Goal: Task Accomplishment & Management: Complete application form

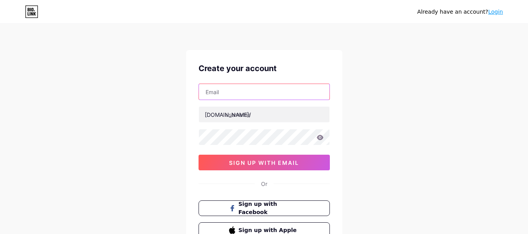
click at [224, 93] on input "text" at bounding box center [264, 92] width 131 height 16
type input "[EMAIL_ADDRESS][DOMAIN_NAME]"
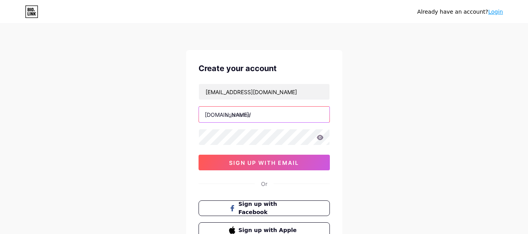
click at [227, 115] on input "text" at bounding box center [264, 115] width 131 height 16
type input "luxuriouslaptoplife"
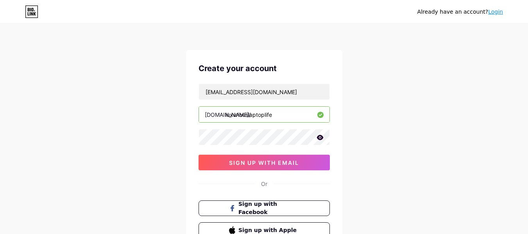
click at [319, 138] on icon at bounding box center [320, 137] width 7 height 5
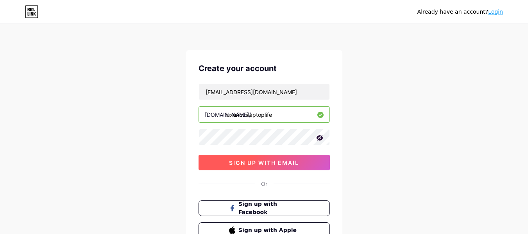
click at [267, 163] on span "sign up with email" at bounding box center [264, 162] width 70 height 7
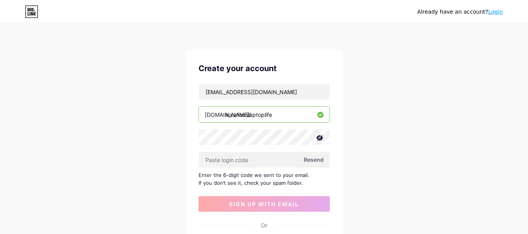
click at [312, 160] on span "Resend" at bounding box center [314, 160] width 20 height 8
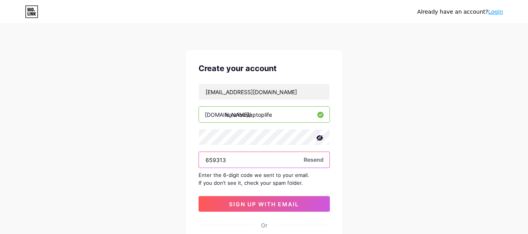
type input "659313"
click at [263, 161] on input "659313" at bounding box center [264, 160] width 131 height 16
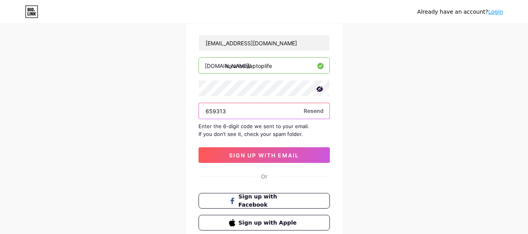
scroll to position [48, 0]
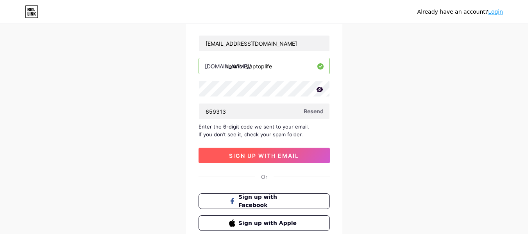
click at [259, 157] on span "sign up with email" at bounding box center [264, 155] width 70 height 7
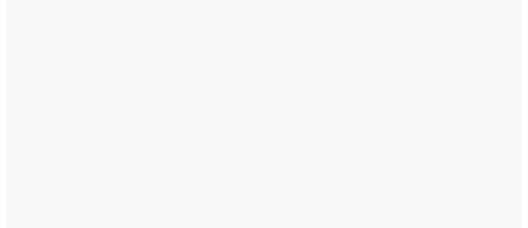
scroll to position [0, 0]
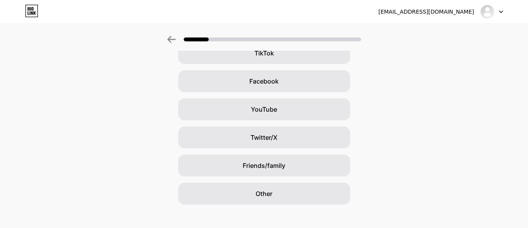
scroll to position [104, 0]
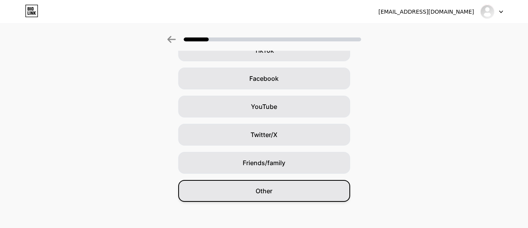
click at [313, 189] on div "Other" at bounding box center [264, 191] width 172 height 22
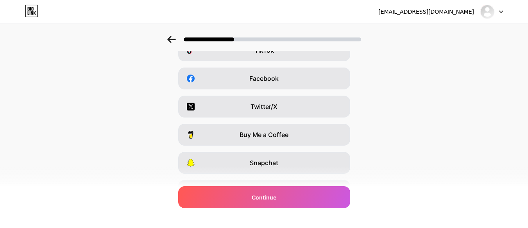
scroll to position [0, 0]
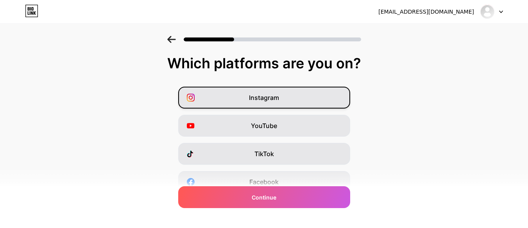
click at [297, 97] on div "Instagram" at bounding box center [264, 98] width 172 height 22
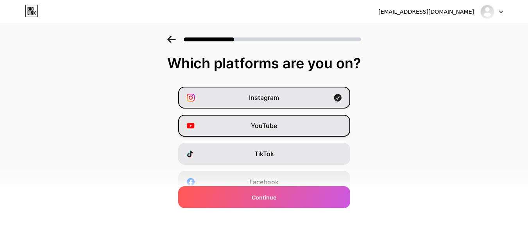
click at [292, 129] on div "YouTube" at bounding box center [264, 126] width 172 height 22
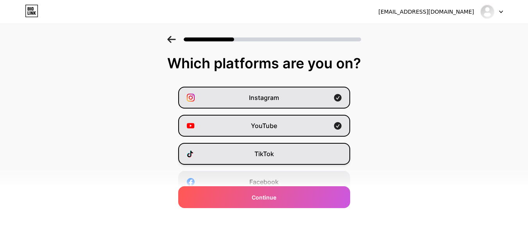
click at [292, 152] on div "TikTok" at bounding box center [264, 154] width 172 height 22
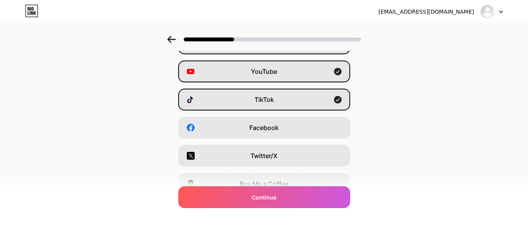
scroll to position [55, 0]
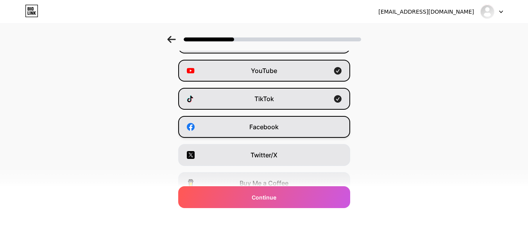
click at [300, 126] on div "Facebook" at bounding box center [264, 127] width 172 height 22
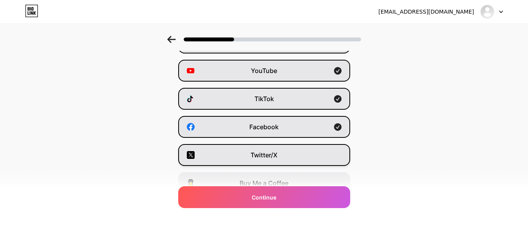
click at [305, 153] on div "Twitter/X" at bounding box center [264, 155] width 172 height 22
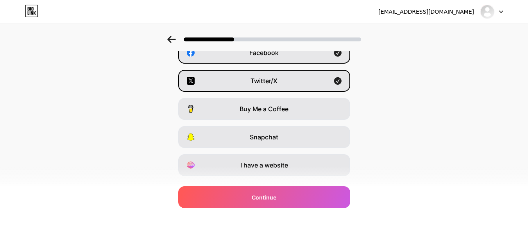
scroll to position [129, 0]
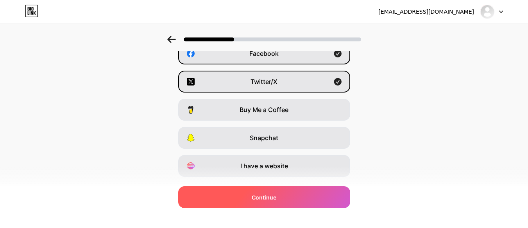
click at [254, 195] on div "Continue" at bounding box center [264, 197] width 172 height 22
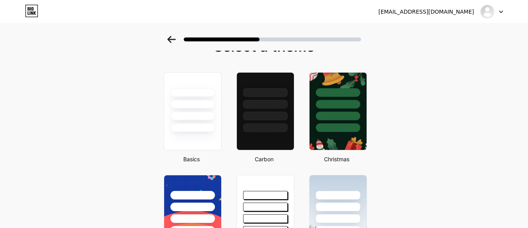
scroll to position [0, 0]
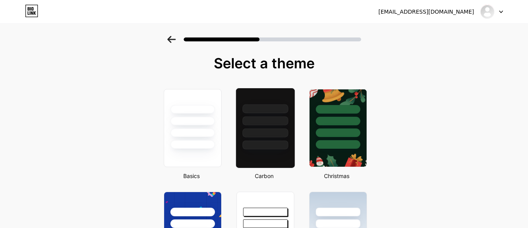
click at [269, 124] on div at bounding box center [265, 120] width 46 height 9
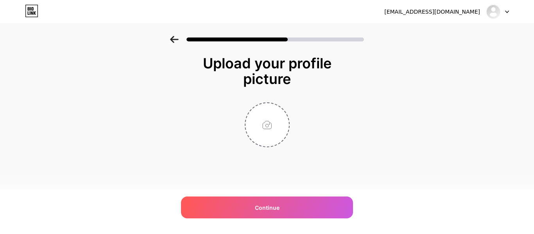
drag, startPoint x: 262, startPoint y: 129, endPoint x: 228, endPoint y: 131, distance: 34.1
click at [228, 131] on div at bounding box center [267, 124] width 156 height 45
click at [263, 129] on input "file" at bounding box center [266, 124] width 43 height 43
type input "C:\fakepath\ChatGPT Image [DATE], 08_17_28 PM.png"
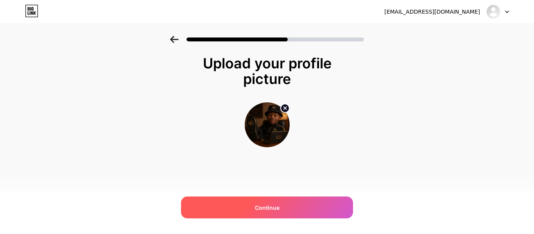
click at [264, 206] on span "Continue" at bounding box center [267, 208] width 25 height 8
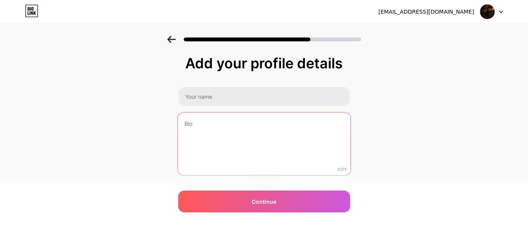
click at [197, 125] on textarea at bounding box center [263, 145] width 173 height 64
paste textarea "Empowering creators to automate income with AI tools and digital systems. Learn…"
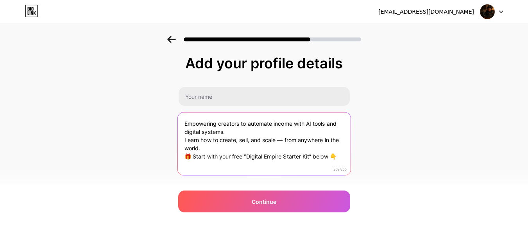
type textarea "Empowering creators to automate income with AI tools and digital systems. Learn…"
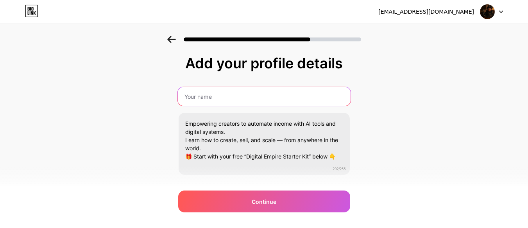
click at [205, 100] on input "text" at bounding box center [263, 96] width 173 height 19
paste input "Luxurious Laptop Lifestyle"
type input "Luxurious Laptop Lifestyle"
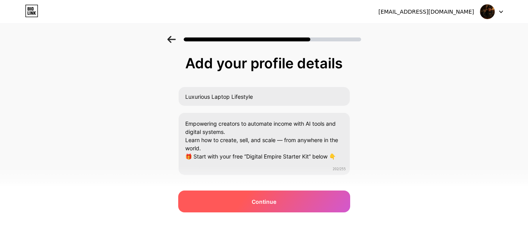
click at [253, 201] on div "Continue" at bounding box center [264, 202] width 172 height 22
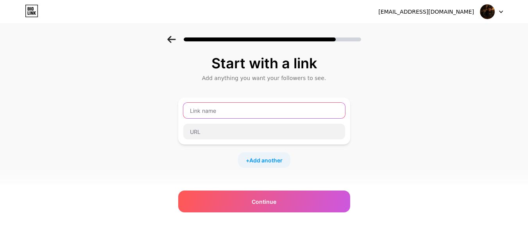
click at [217, 112] on input "text" at bounding box center [264, 111] width 162 height 16
paste input "[DOMAIN_NAME]/luxuriouslaptoplife"
type input "[DOMAIN_NAME]/luxuriouslaptoplife"
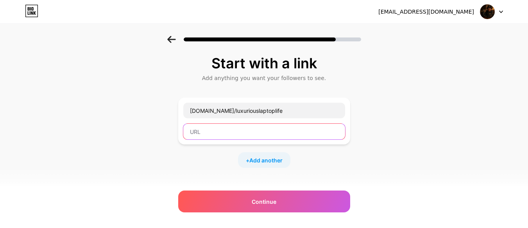
click at [208, 134] on input "text" at bounding box center [264, 132] width 162 height 16
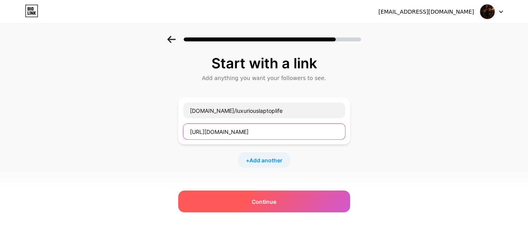
type input "[URL][DOMAIN_NAME]"
click at [269, 202] on span "Continue" at bounding box center [264, 202] width 25 height 8
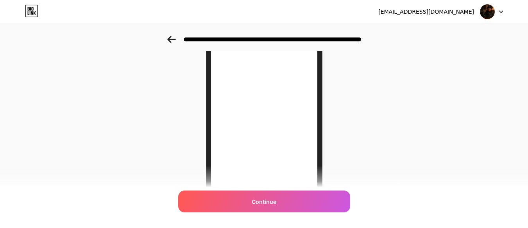
scroll to position [78, 0]
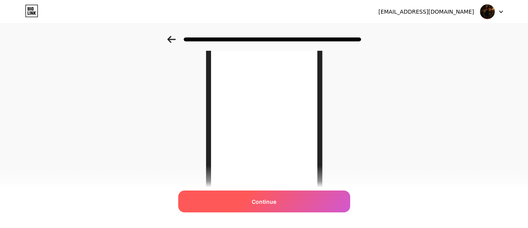
click at [267, 202] on span "Continue" at bounding box center [264, 202] width 25 height 8
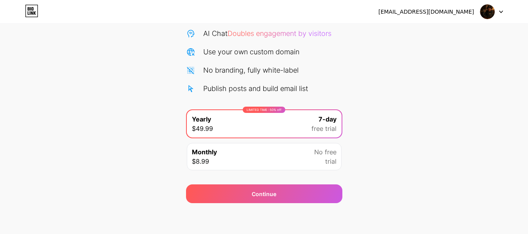
scroll to position [81, 0]
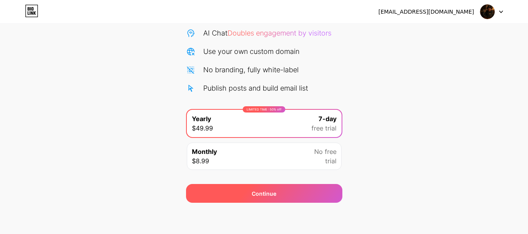
click at [267, 193] on span "Continue" at bounding box center [264, 194] width 25 height 8
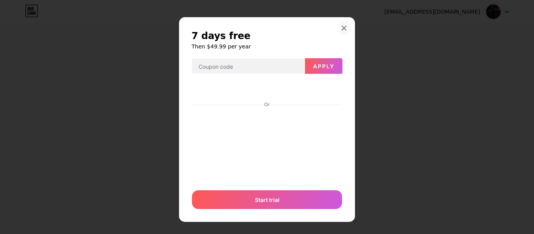
click at [341, 26] on icon at bounding box center [344, 28] width 6 height 6
